Goal: Information Seeking & Learning: Learn about a topic

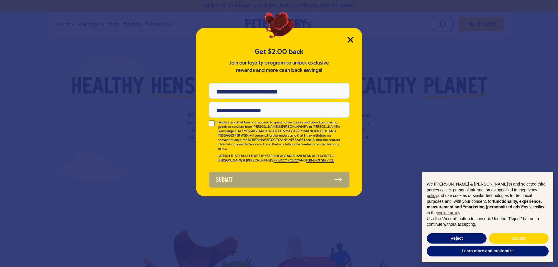
click at [350, 39] on icon "Close Modal" at bounding box center [350, 39] width 5 height 5
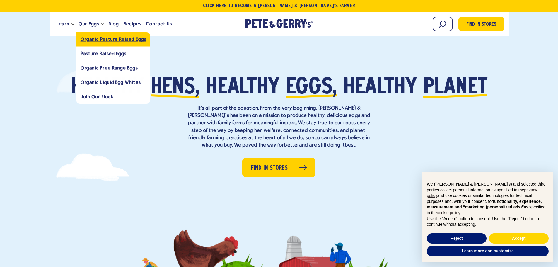
click at [94, 41] on span "Organic Pasture Raised Eggs" at bounding box center [114, 39] width 66 height 6
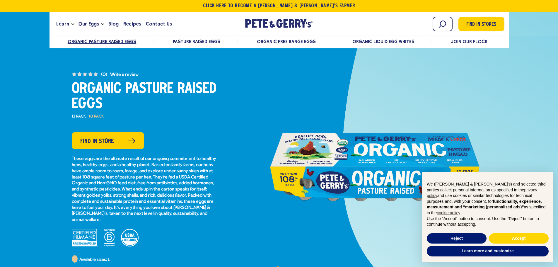
drag, startPoint x: 327, startPoint y: 143, endPoint x: 360, endPoint y: 142, distance: 32.5
click at [360, 142] on div at bounding box center [374, 167] width 211 height 132
click at [194, 44] on span "Pasture Raised Eggs" at bounding box center [196, 42] width 47 height 6
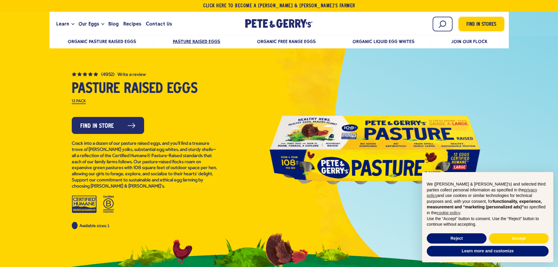
drag, startPoint x: 43, startPoint y: 206, endPoint x: 279, endPoint y: 113, distance: 253.9
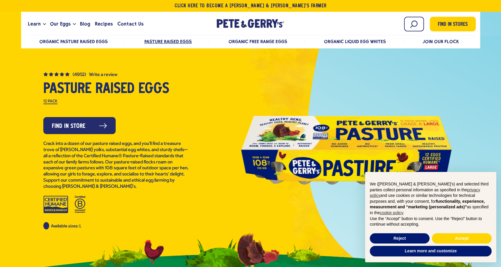
click at [361, 84] on div at bounding box center [346, 150] width 211 height 132
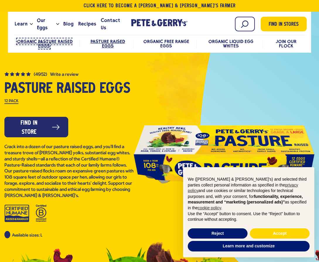
click at [57, 41] on span "Organic Pasture Raised Eggs" at bounding box center [45, 44] width 56 height 10
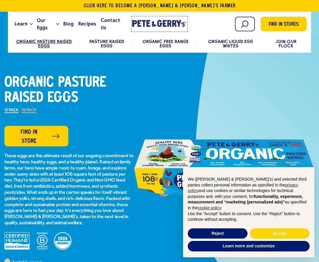
click at [147, 24] on icon at bounding box center [149, 23] width 4 height 7
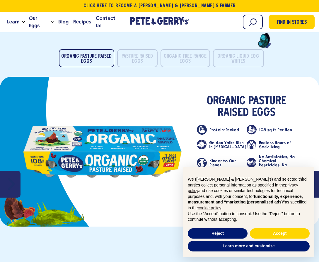
scroll to position [996, 0]
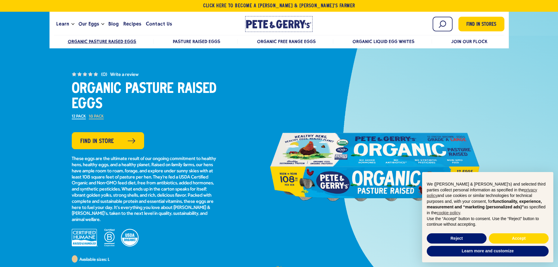
click at [266, 23] on icon at bounding box center [266, 24] width 5 height 8
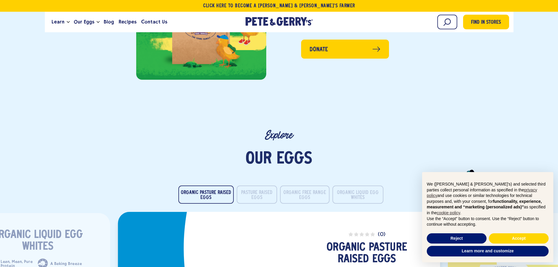
scroll to position [966, 0]
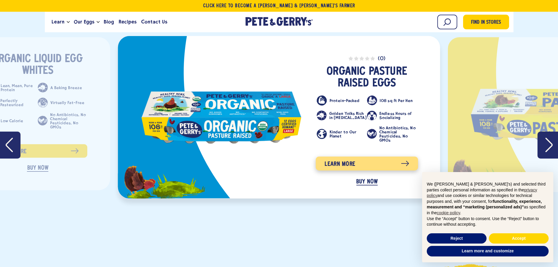
click at [368, 157] on link "Learn more" at bounding box center [367, 164] width 102 height 14
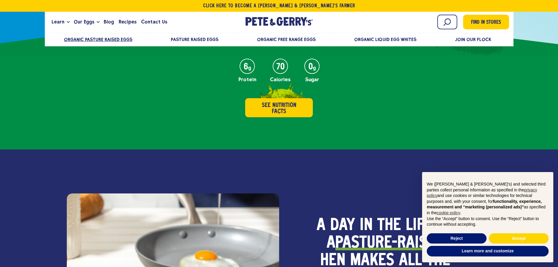
scroll to position [205, 0]
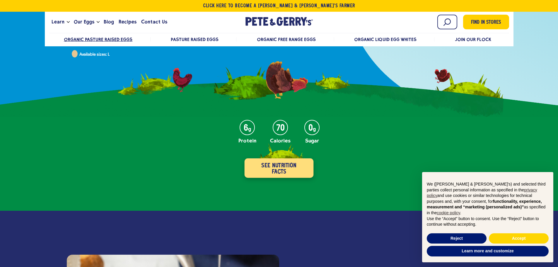
click at [277, 168] on button "See Nutrition Facts" at bounding box center [279, 167] width 69 height 19
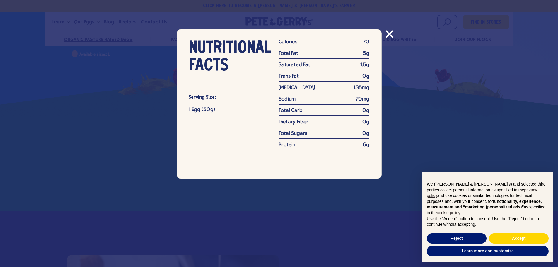
click at [388, 36] on icon "Close modal" at bounding box center [389, 34] width 6 height 6
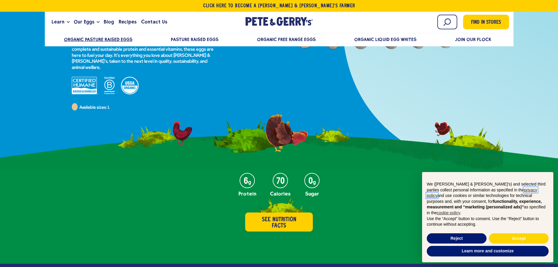
scroll to position [182, 0]
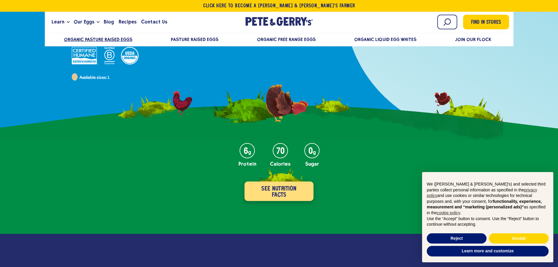
click at [296, 191] on button "See Nutrition Facts" at bounding box center [279, 190] width 69 height 19
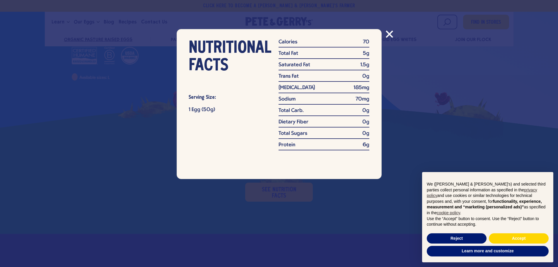
click at [390, 35] on icon "Close modal" at bounding box center [389, 34] width 6 height 6
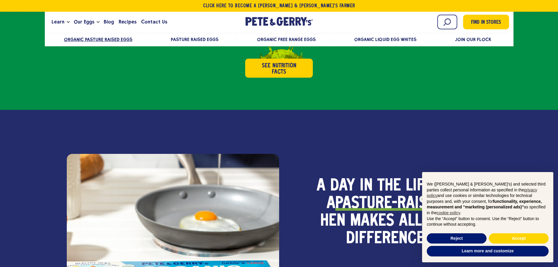
scroll to position [240, 0]
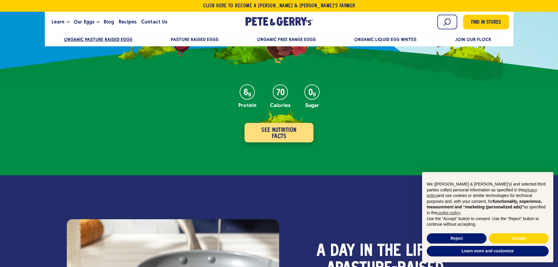
click at [283, 137] on button "See Nutrition Facts" at bounding box center [279, 132] width 69 height 19
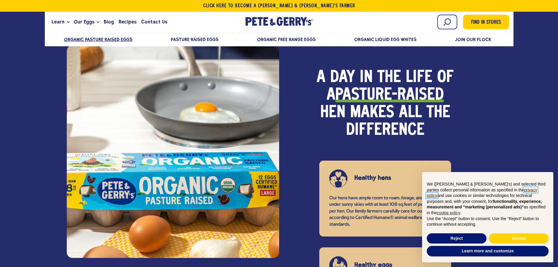
scroll to position [416, 0]
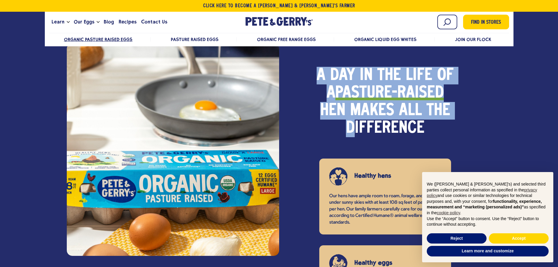
drag, startPoint x: 256, startPoint y: 125, endPoint x: 312, endPoint y: 122, distance: 56.3
click at [312, 122] on div "A day in the life of a pasture-raised hen makes all the difference Healthy hens…" at bounding box center [279, 221] width 425 height 384
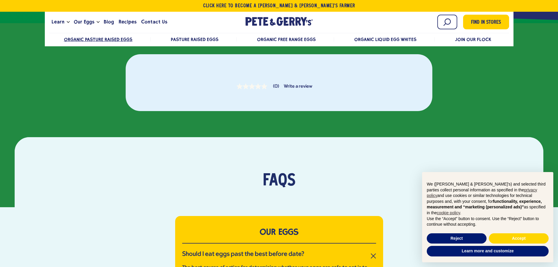
scroll to position [973, 0]
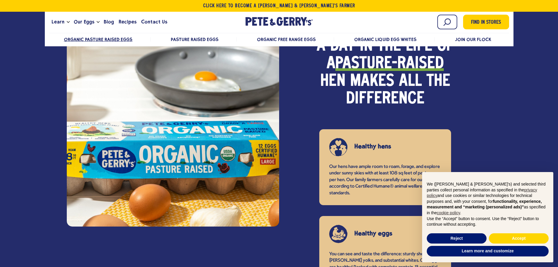
drag, startPoint x: 174, startPoint y: 127, endPoint x: 252, endPoint y: 113, distance: 80.0
click at [252, 113] on div at bounding box center [173, 112] width 212 height 227
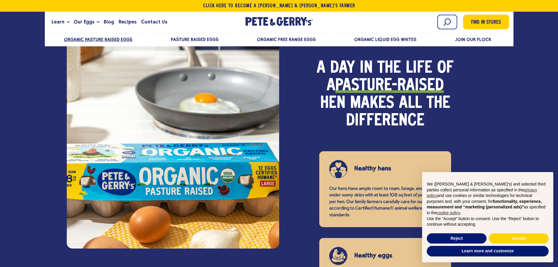
scroll to position [387, 0]
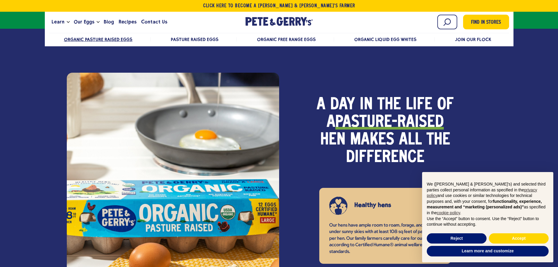
click at [381, 123] on strong "pasture-raised" at bounding box center [389, 123] width 108 height 18
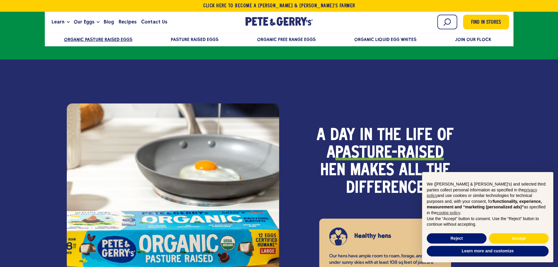
scroll to position [358, 0]
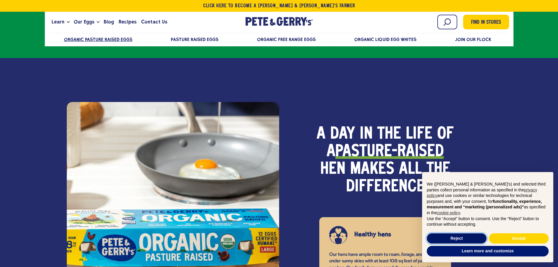
click at [458, 241] on button "Reject" at bounding box center [457, 238] width 60 height 11
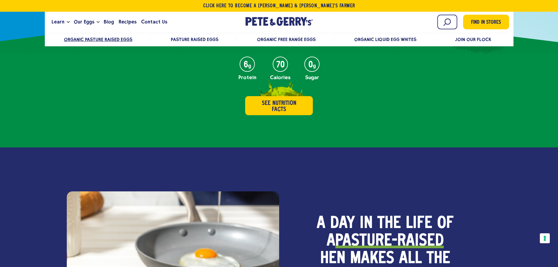
scroll to position [176, 0]
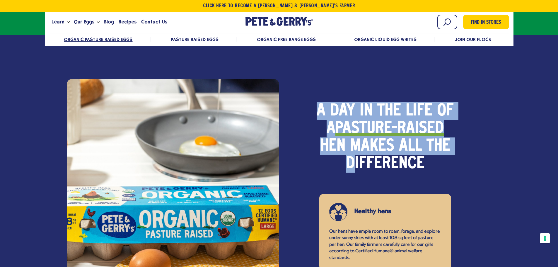
drag, startPoint x: 239, startPoint y: 144, endPoint x: 281, endPoint y: 161, distance: 45.5
click at [281, 161] on div "A day in the life of a pasture-raised hen makes all the difference Healthy hens…" at bounding box center [279, 256] width 425 height 384
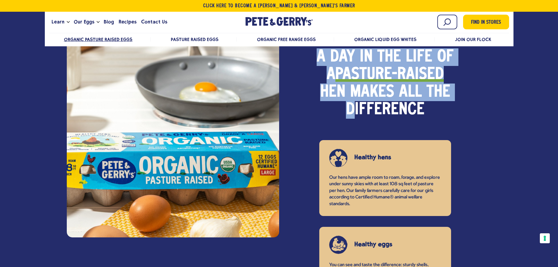
scroll to position [439, 0]
